Goal: Information Seeking & Learning: Find specific fact

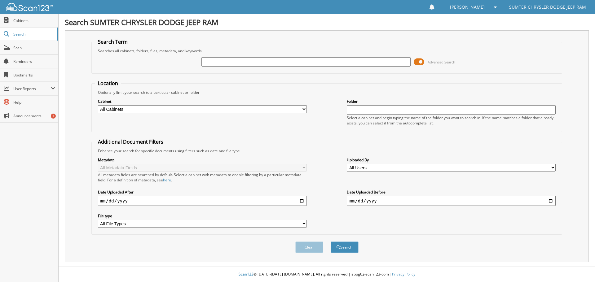
click at [237, 64] on input "text" at bounding box center [305, 61] width 209 height 9
type input "48264"
click at [420, 62] on span at bounding box center [419, 61] width 11 height 9
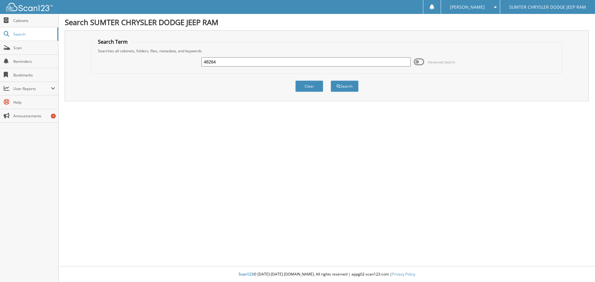
click at [341, 93] on div "Clear Search" at bounding box center [326, 86] width 471 height 25
click at [344, 89] on button "Search" at bounding box center [345, 86] width 28 height 11
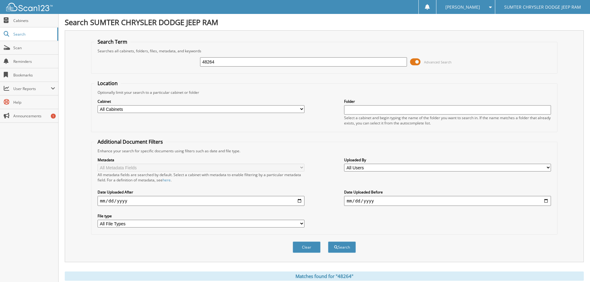
click at [415, 57] on div "48264 Advanced Search" at bounding box center [325, 62] width 460 height 17
click at [415, 60] on span at bounding box center [415, 61] width 11 height 9
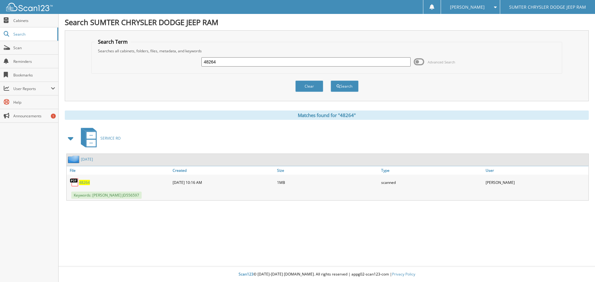
click at [83, 182] on span "48264" at bounding box center [84, 182] width 11 height 5
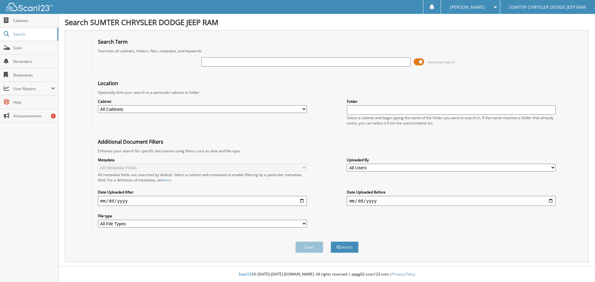
click at [417, 62] on span at bounding box center [419, 61] width 11 height 9
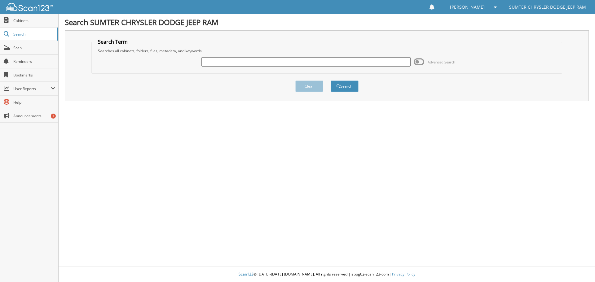
click at [362, 63] on input "text" at bounding box center [305, 61] width 209 height 9
type input "48264"
click at [331, 81] on button "Search" at bounding box center [345, 86] width 28 height 11
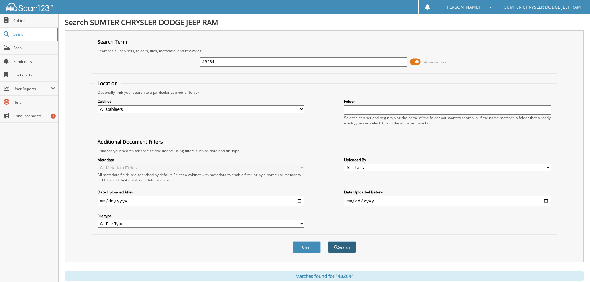
click at [346, 246] on button "Search" at bounding box center [342, 247] width 28 height 11
click at [415, 61] on span at bounding box center [415, 61] width 11 height 9
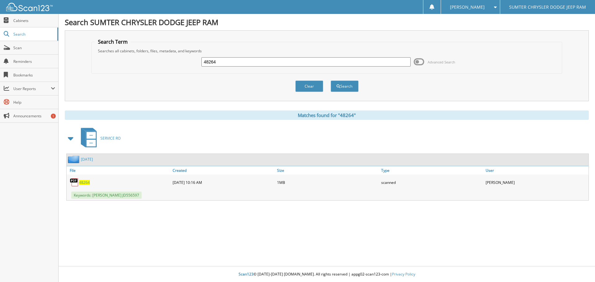
click at [86, 182] on span "48264" at bounding box center [84, 182] width 11 height 5
drag, startPoint x: 224, startPoint y: 62, endPoint x: 183, endPoint y: 64, distance: 41.6
click at [183, 64] on div "48264 Advanced Search" at bounding box center [327, 62] width 464 height 17
type input "49793"
click at [331, 81] on button "Search" at bounding box center [345, 86] width 28 height 11
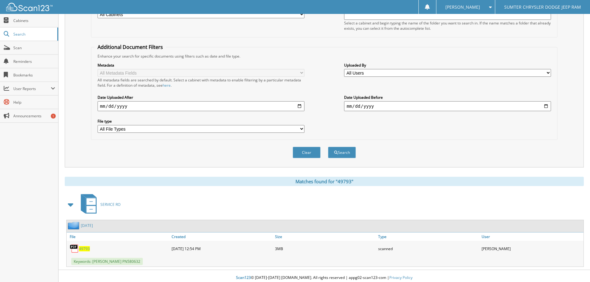
scroll to position [99, 0]
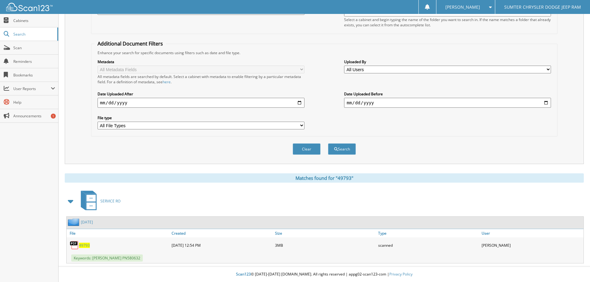
click at [86, 245] on span "49793" at bounding box center [84, 245] width 11 height 5
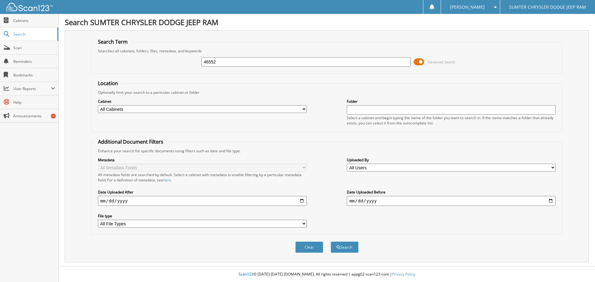
type input "46552"
click at [421, 63] on span at bounding box center [419, 61] width 11 height 9
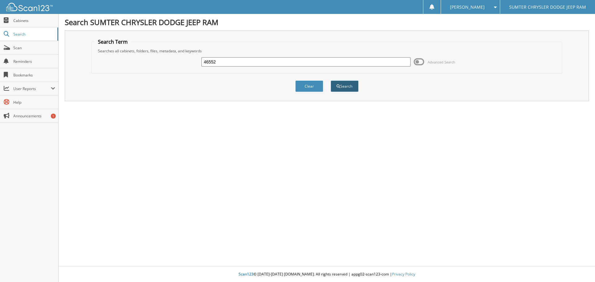
click at [346, 87] on button "Search" at bounding box center [345, 86] width 28 height 11
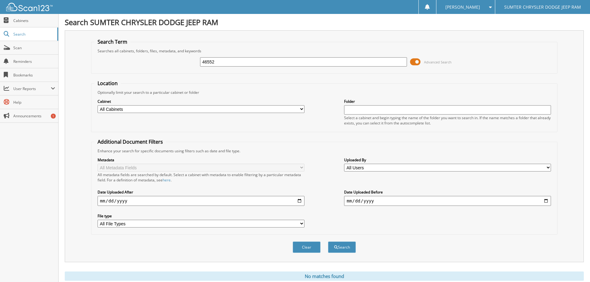
click at [419, 58] on span at bounding box center [415, 61] width 11 height 9
